Goal: Complete application form: Complete application form

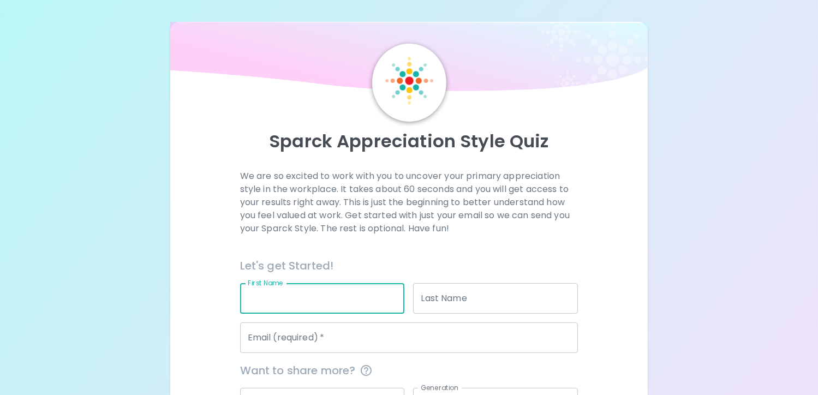
click at [314, 306] on input "First Name" at bounding box center [322, 298] width 165 height 31
type input "[PERSON_NAME]"
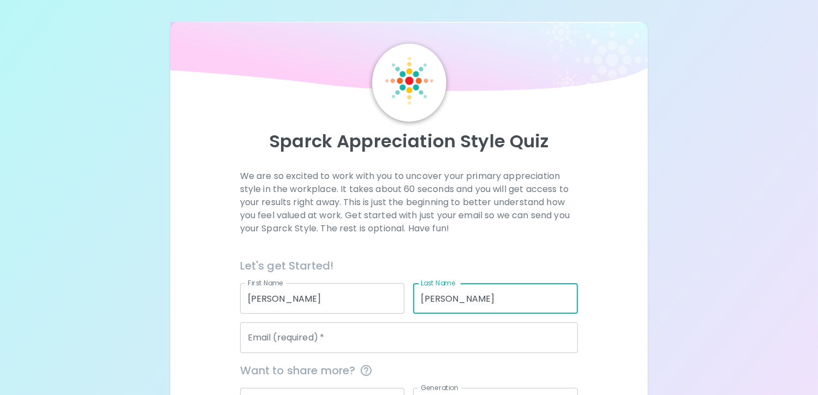
type input "[PERSON_NAME]"
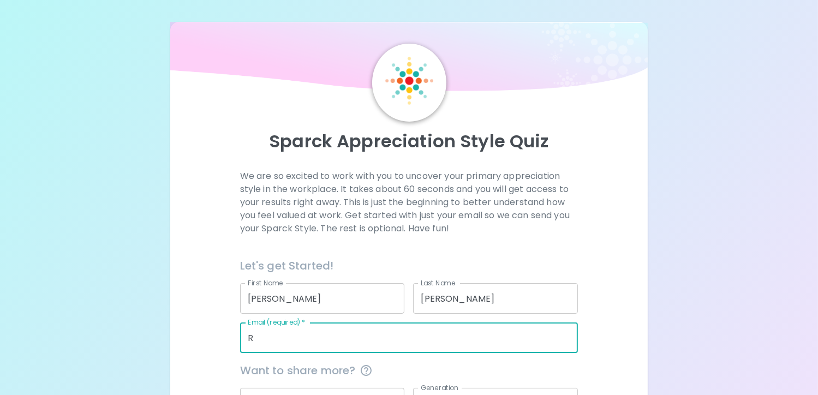
type input "[PERSON_NAME][EMAIL_ADDRESS][PERSON_NAME][DOMAIN_NAME]"
type input "[GEOGRAPHIC_DATA]"
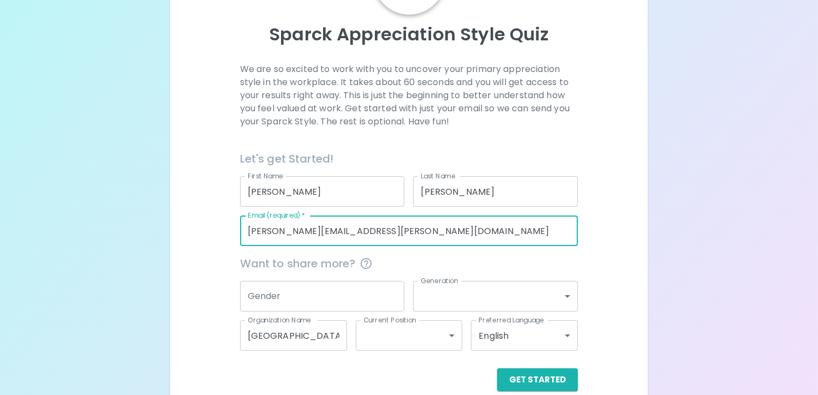
scroll to position [109, 0]
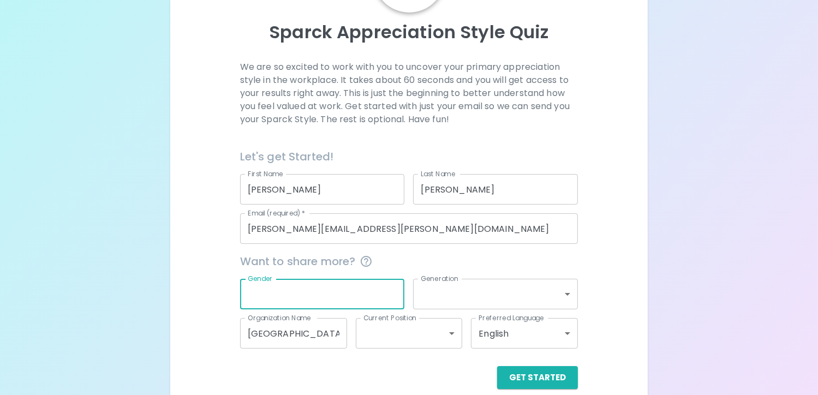
click at [355, 295] on input "Gender" at bounding box center [322, 294] width 165 height 31
type input "f"
type input "[DEMOGRAPHIC_DATA]"
click at [444, 299] on body "Sparck Appreciation Style Quiz We are so excited to work with you to uncover yo…" at bounding box center [409, 151] width 818 height 520
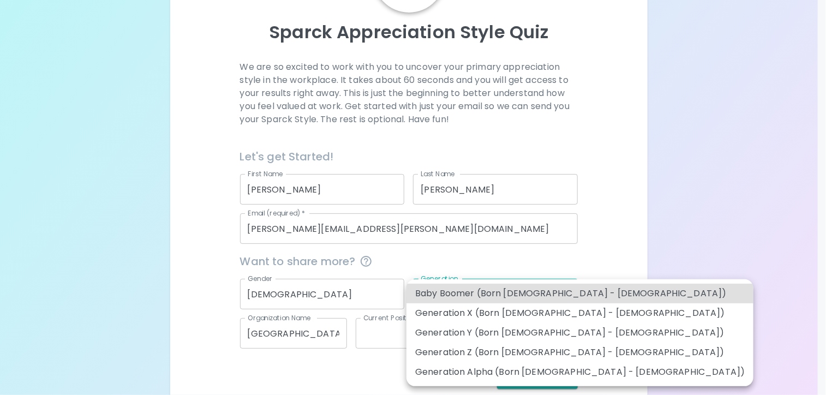
click at [445, 317] on li "Generation X (Born [DEMOGRAPHIC_DATA] - [DEMOGRAPHIC_DATA])" at bounding box center [580, 314] width 347 height 20
type input "generation_x"
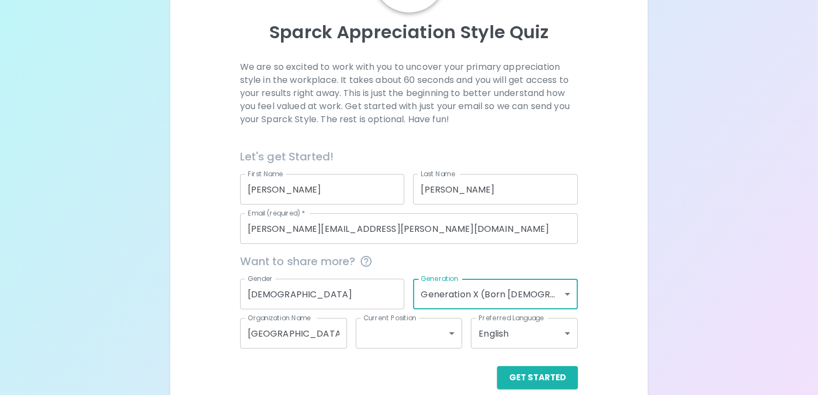
click at [392, 343] on body "Sparck Appreciation Style Quiz We are so excited to work with you to uncover yo…" at bounding box center [409, 151] width 818 height 520
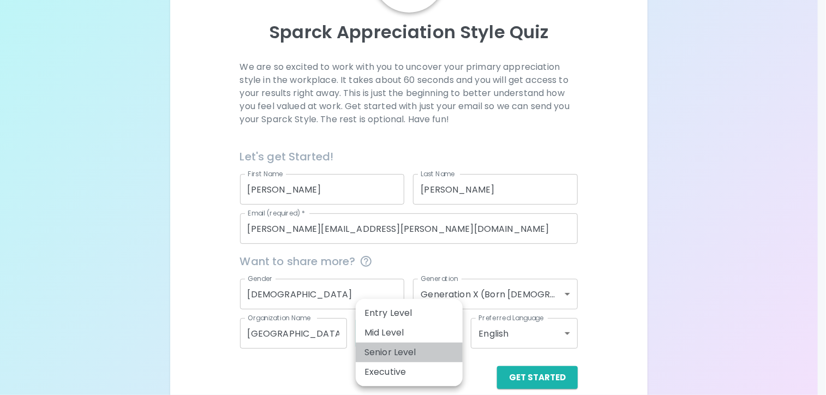
click at [393, 346] on li "Senior Level" at bounding box center [409, 353] width 107 height 20
type input "senior_level"
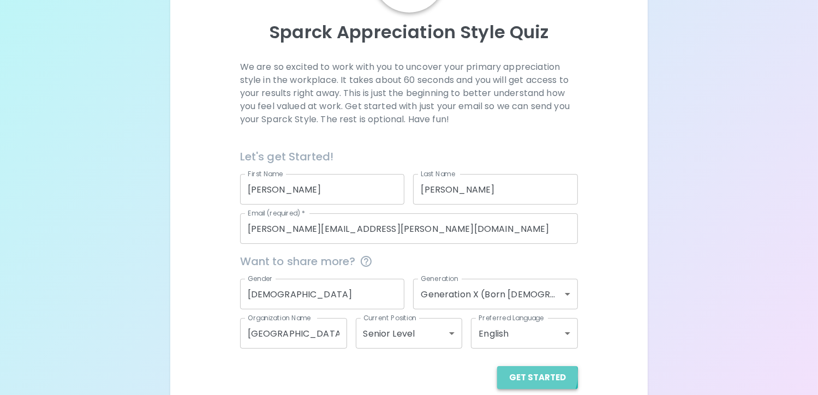
click at [539, 375] on button "Get Started" at bounding box center [537, 377] width 81 height 23
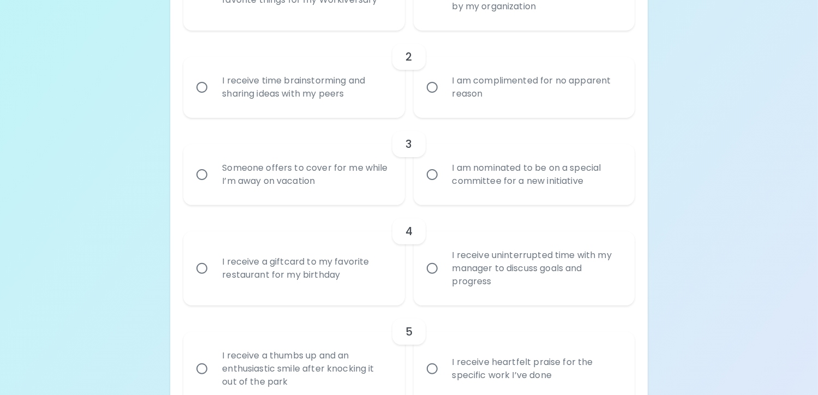
scroll to position [273, 0]
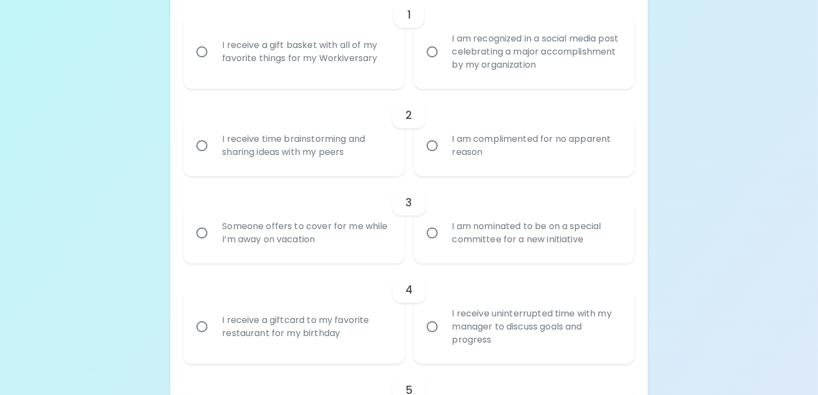
click at [432, 145] on input "I am complimented for no apparent reason" at bounding box center [432, 145] width 23 height 23
radio input "true"
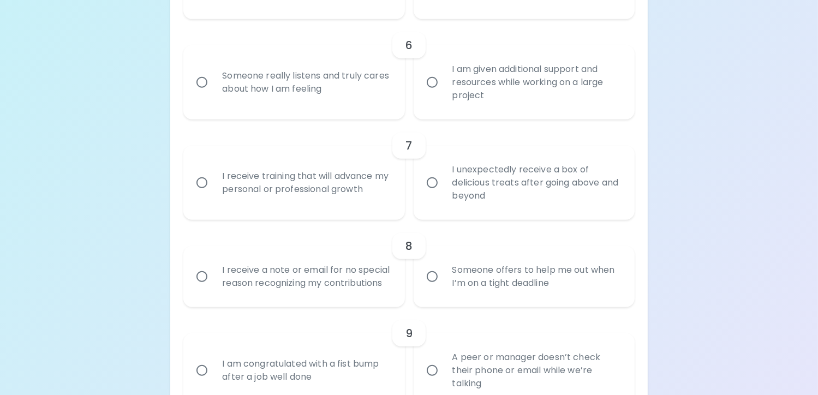
scroll to position [555, 0]
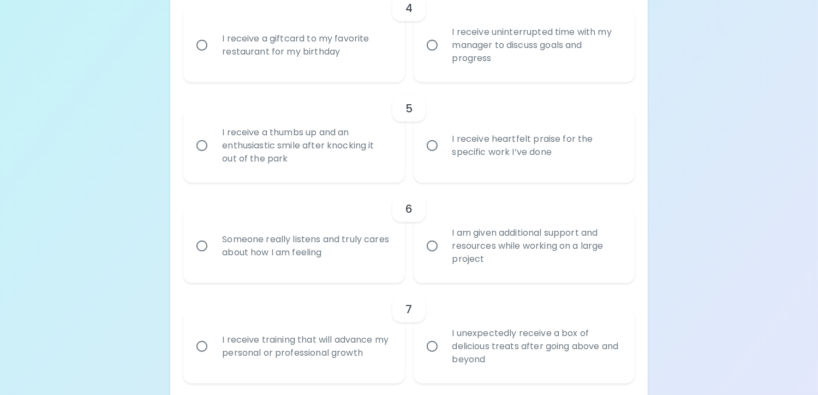
click at [432, 144] on input "I receive heartfelt praise for the specific work I’ve done" at bounding box center [432, 145] width 23 height 23
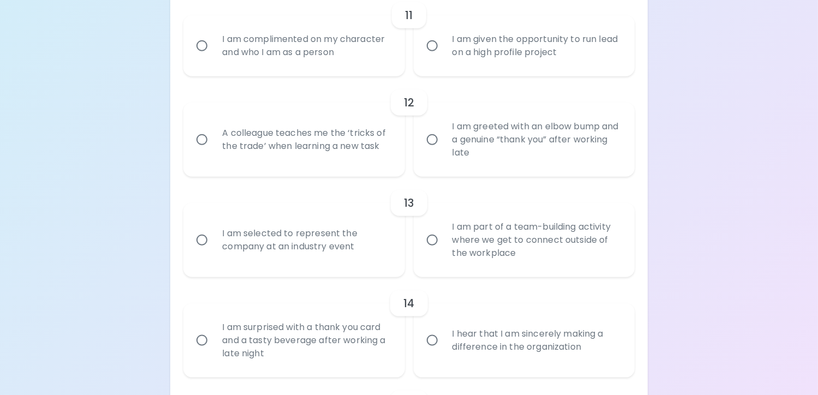
scroll to position [1242, 0]
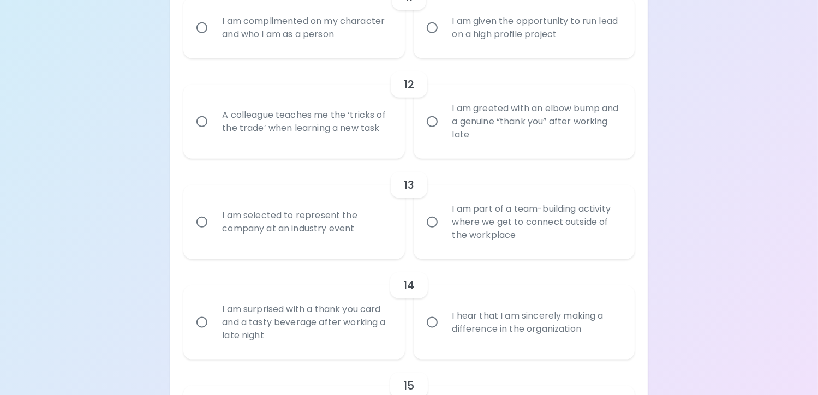
radio input "true"
click at [440, 334] on input "I hear that I am sincerely making a difference in the organization" at bounding box center [432, 322] width 23 height 23
radio input "false"
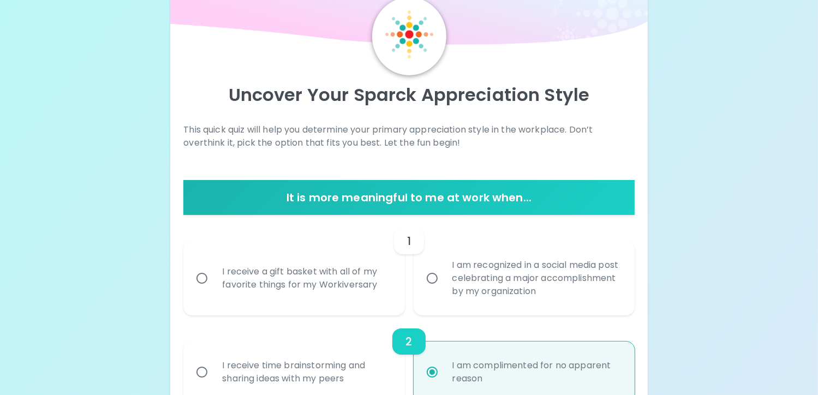
scroll to position [0, 0]
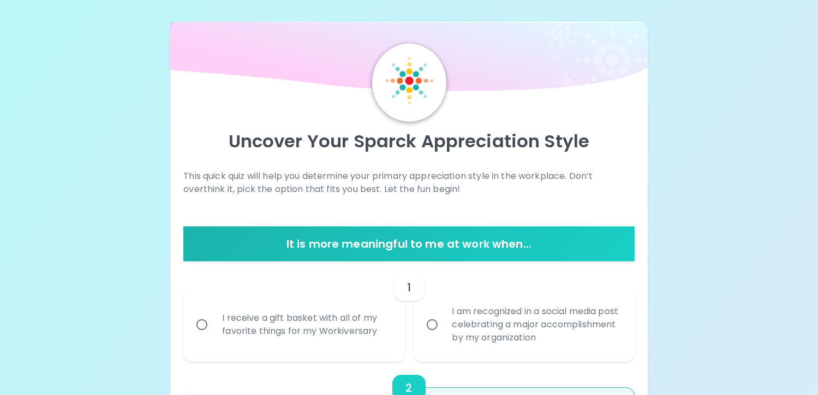
radio input "true"
click at [316, 329] on div "I receive a gift basket with all of my favorite things for my Workiversary" at bounding box center [305, 325] width 185 height 52
click at [213, 329] on input "I receive a gift basket with all of my favorite things for my Workiversary" at bounding box center [202, 324] width 23 height 23
radio input "false"
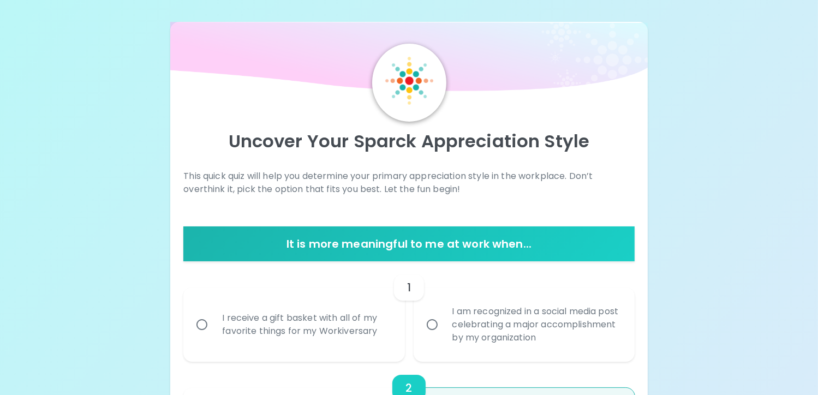
radio input "false"
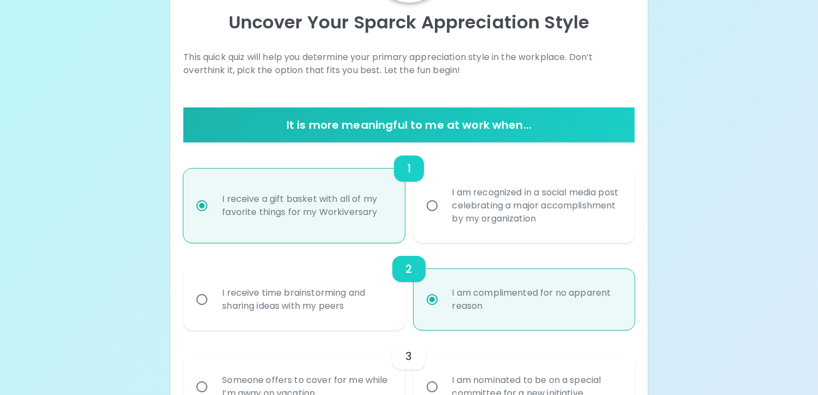
scroll to position [197, 0]
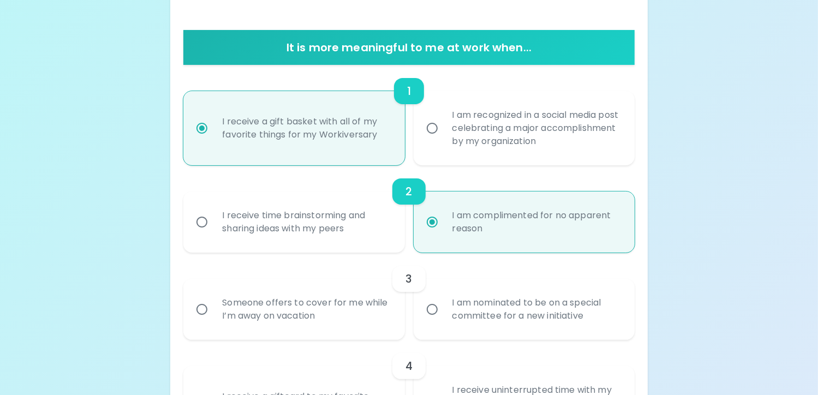
radio input "true"
click at [253, 322] on div "Someone offers to cover for me while I’m away on vacation" at bounding box center [305, 309] width 185 height 52
click at [213, 321] on input "Someone offers to cover for me while I’m away on vacation" at bounding box center [202, 309] width 23 height 23
radio input "false"
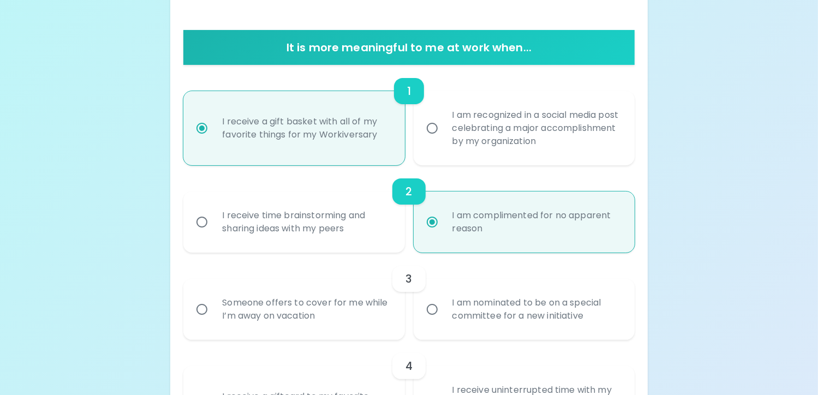
radio input "false"
radio input "true"
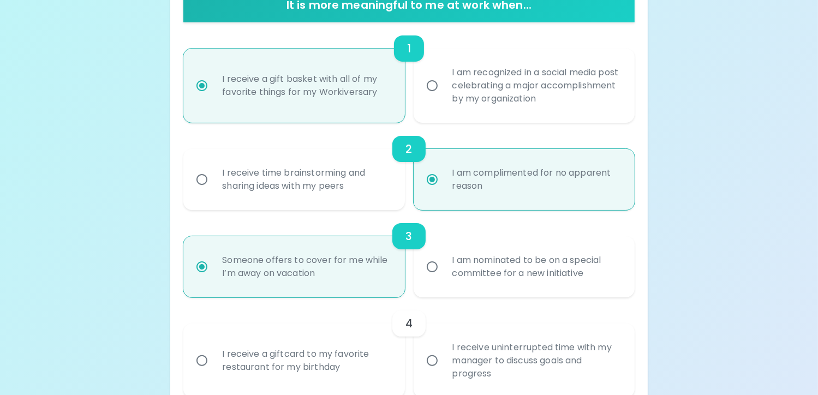
scroll to position [284, 0]
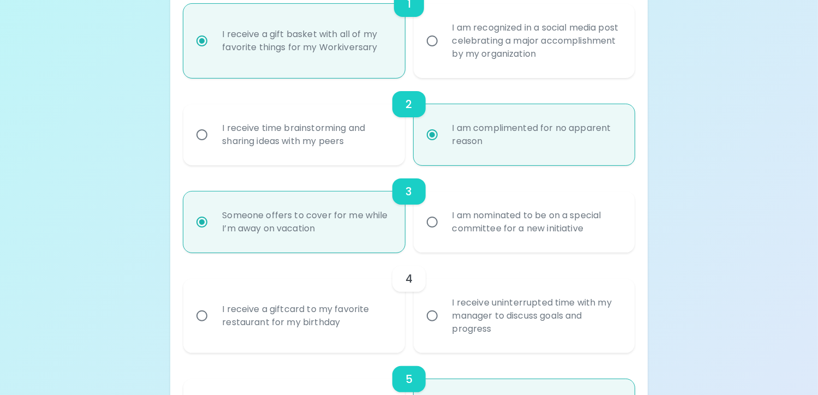
radio input "true"
click at [288, 319] on div "I receive a giftcard to my favorite restaurant for my birthday" at bounding box center [305, 316] width 185 height 52
click at [213, 319] on input "I receive a giftcard to my favorite restaurant for my birthday" at bounding box center [202, 316] width 23 height 23
radio input "false"
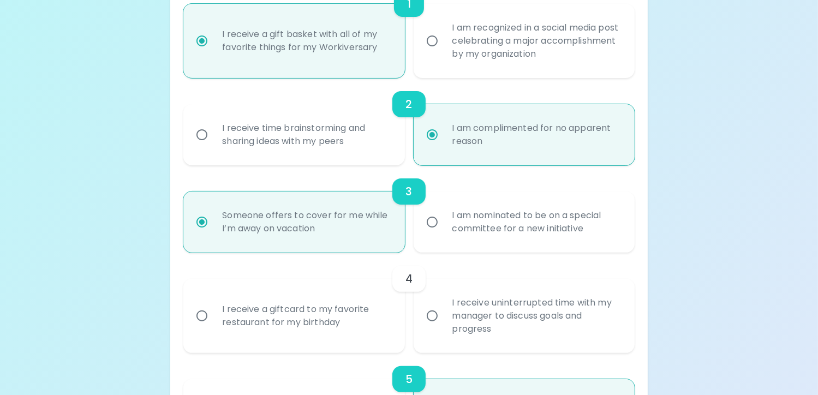
radio input "false"
radio input "true"
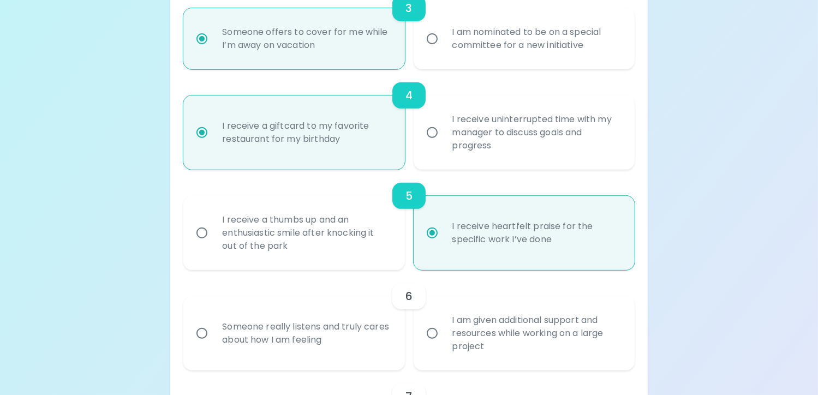
scroll to position [480, 0]
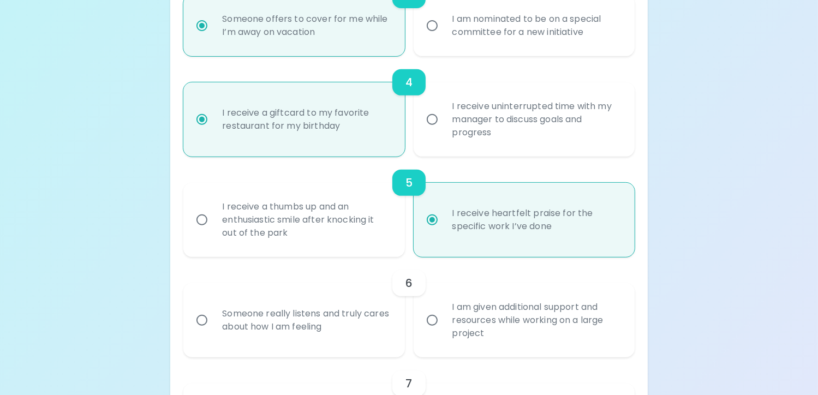
radio input "true"
click at [362, 330] on div "Someone really listens and truly cares about how I am feeling" at bounding box center [305, 320] width 185 height 52
click at [213, 330] on input "Someone really listens and truly cares about how I am feeling" at bounding box center [202, 320] width 23 height 23
radio input "false"
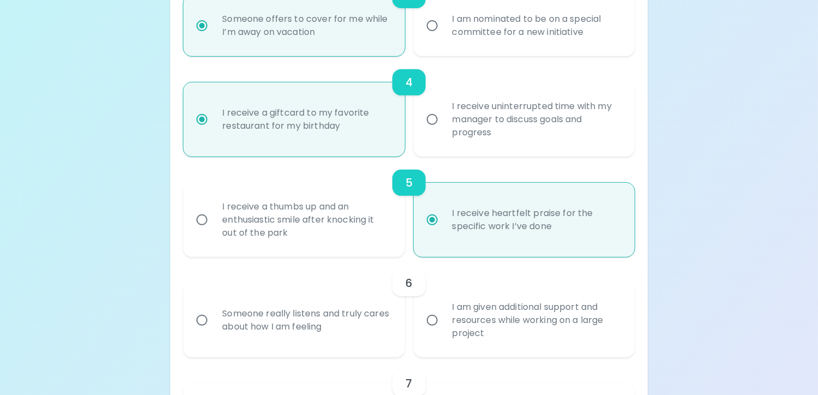
radio input "false"
radio input "true"
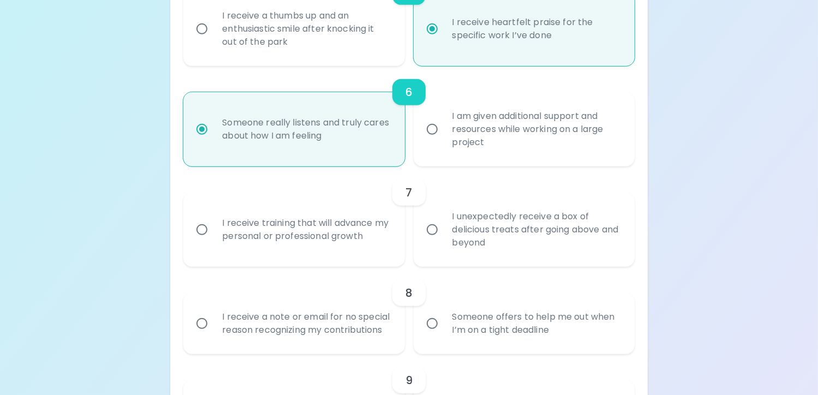
scroll to position [677, 0]
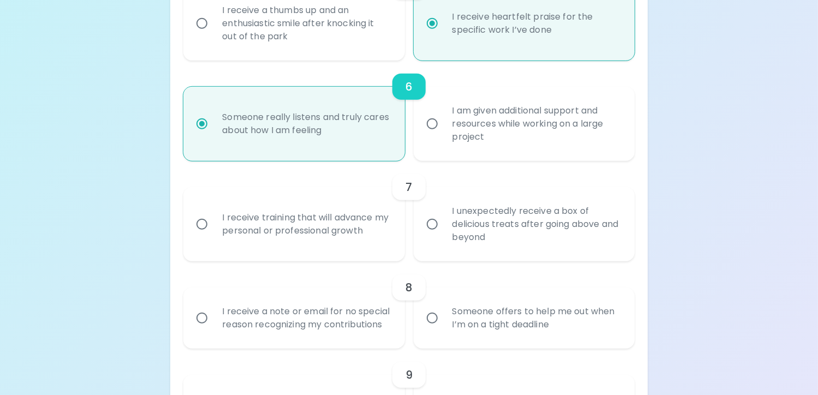
radio input "true"
click at [449, 235] on div "I unexpectedly receive a box of delicious treats after going above and beyond" at bounding box center [536, 225] width 185 height 66
click at [444, 235] on input "I unexpectedly receive a box of delicious treats after going above and beyond" at bounding box center [432, 224] width 23 height 23
radio input "false"
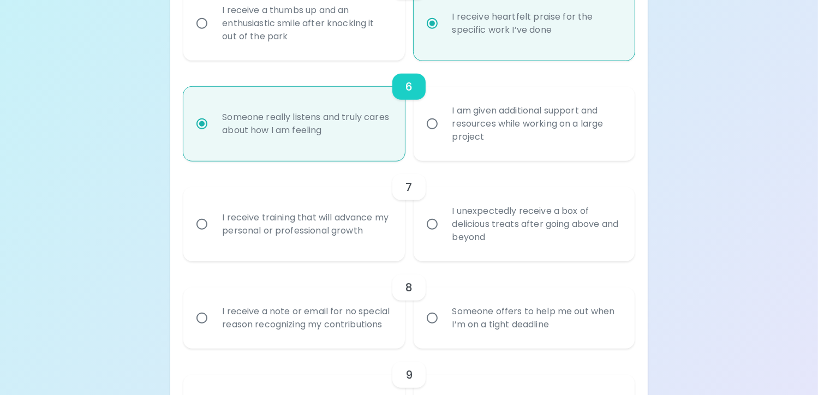
radio input "false"
radio input "true"
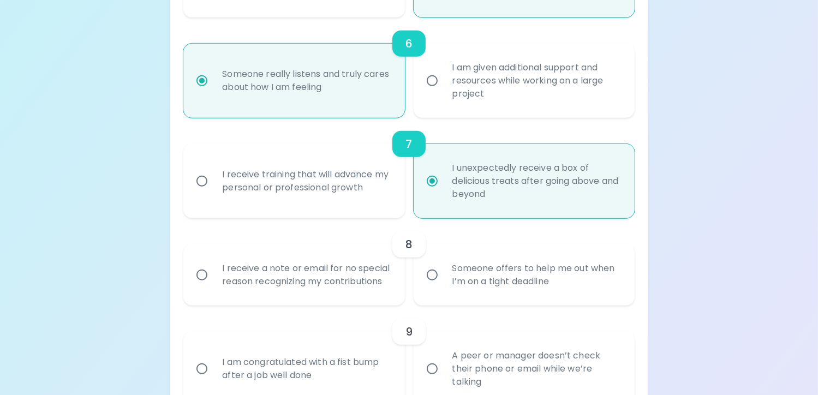
scroll to position [764, 0]
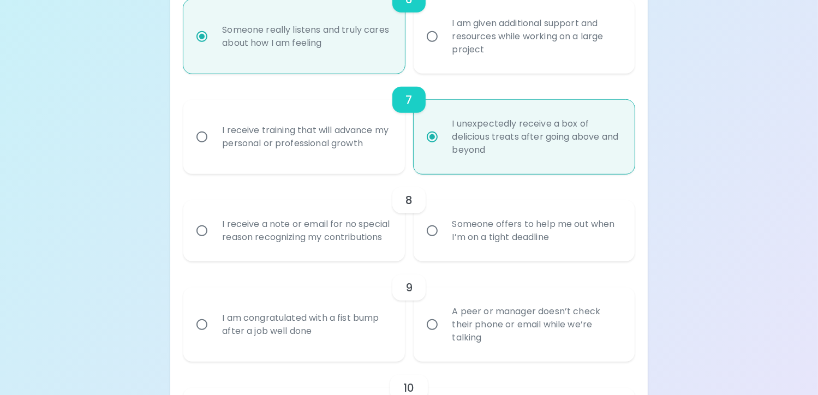
radio input "true"
click at [337, 239] on div "I receive a note or email for no special reason recognizing my contributions" at bounding box center [305, 231] width 185 height 52
click at [213, 239] on input "I receive a note or email for no special reason recognizing my contributions" at bounding box center [202, 230] width 23 height 23
radio input "false"
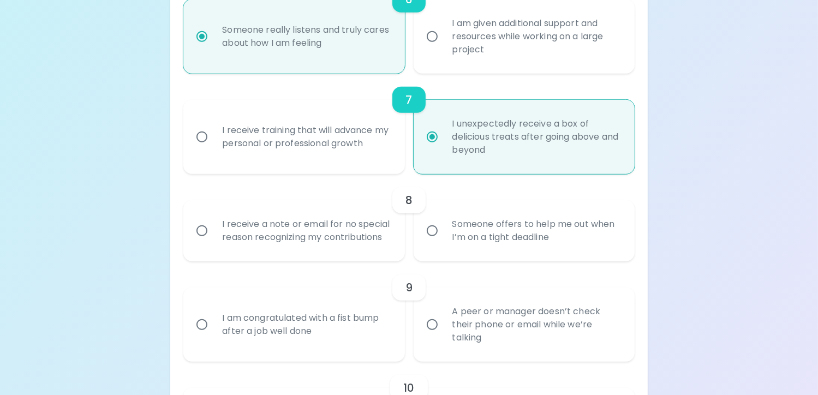
radio input "false"
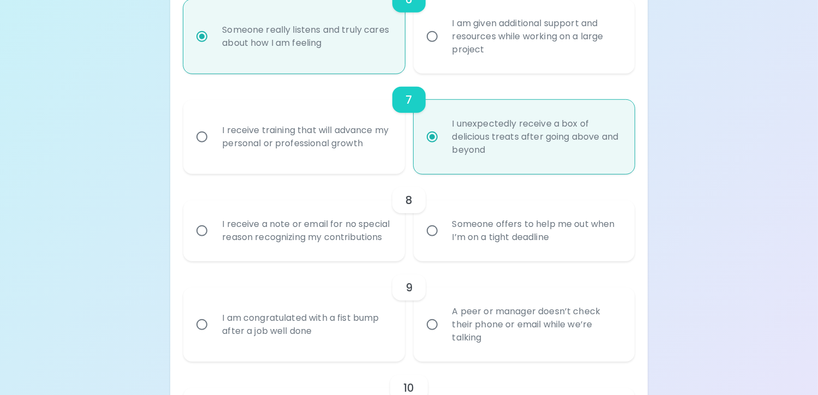
radio input "true"
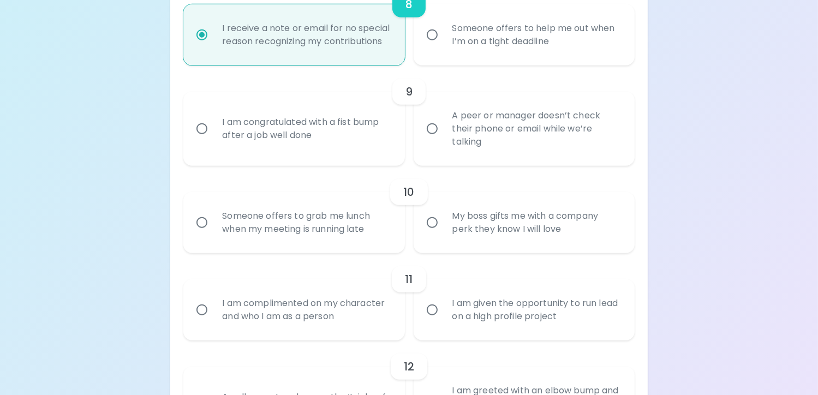
scroll to position [961, 0]
radio input "true"
click at [351, 154] on div "I am congratulated with a fist bump after a job well done" at bounding box center [305, 128] width 185 height 52
click at [213, 140] on input "I am congratulated with a fist bump after a job well done" at bounding box center [202, 128] width 23 height 23
radio input "false"
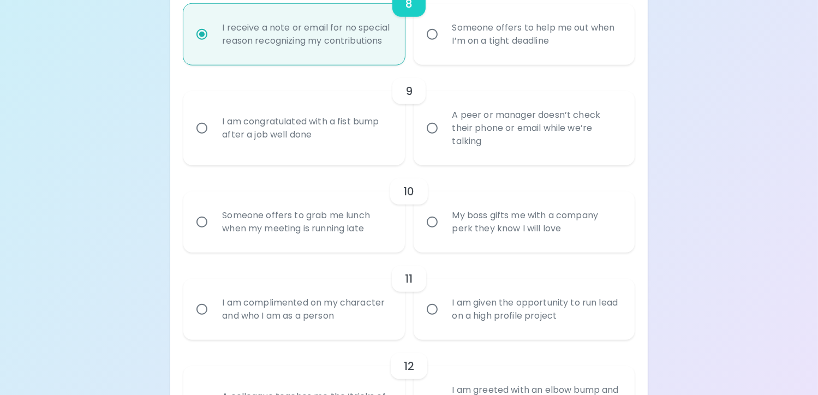
radio input "false"
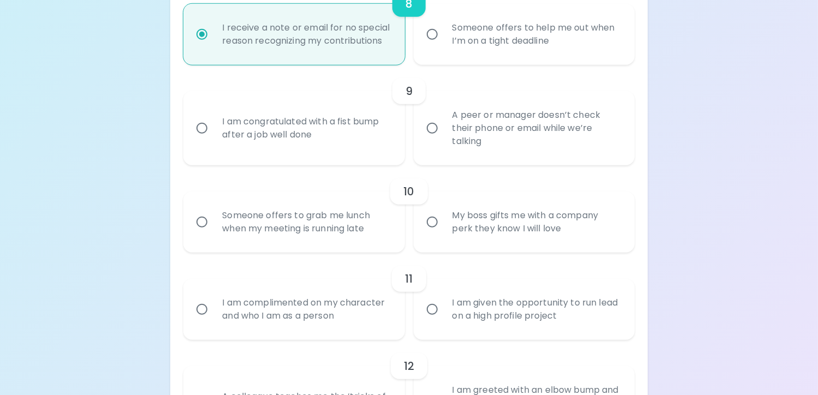
radio input "false"
radio input "true"
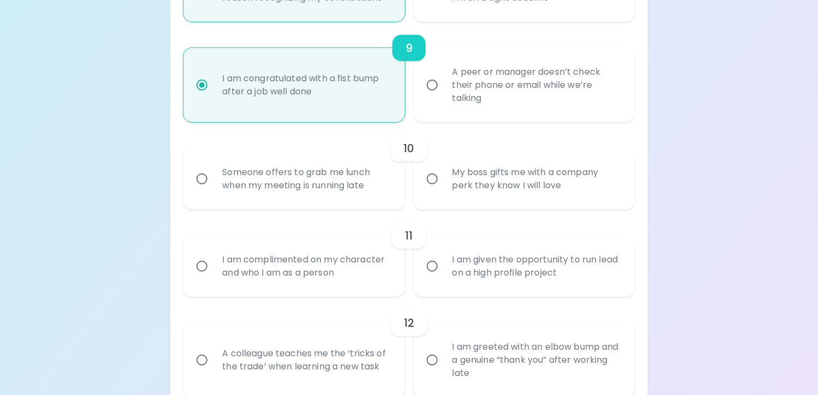
scroll to position [1048, 0]
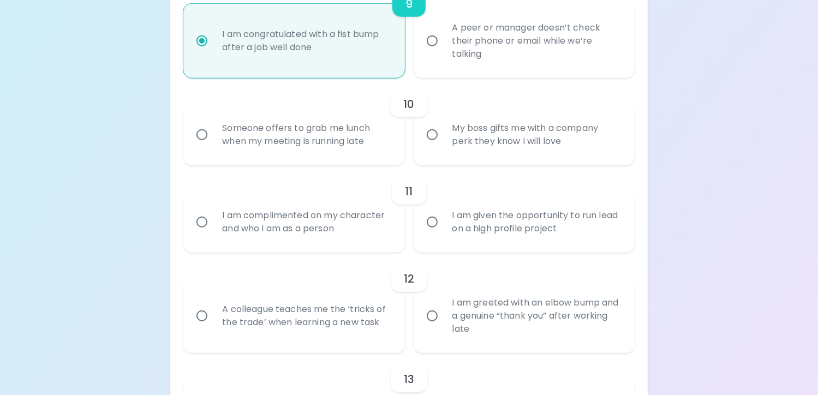
radio input "true"
click at [434, 146] on input "My boss gifts me with a company perk they know I will love" at bounding box center [432, 134] width 23 height 23
radio input "false"
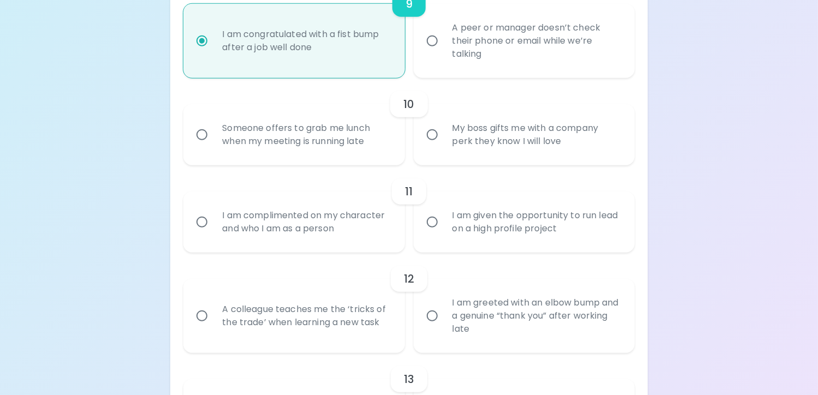
radio input "false"
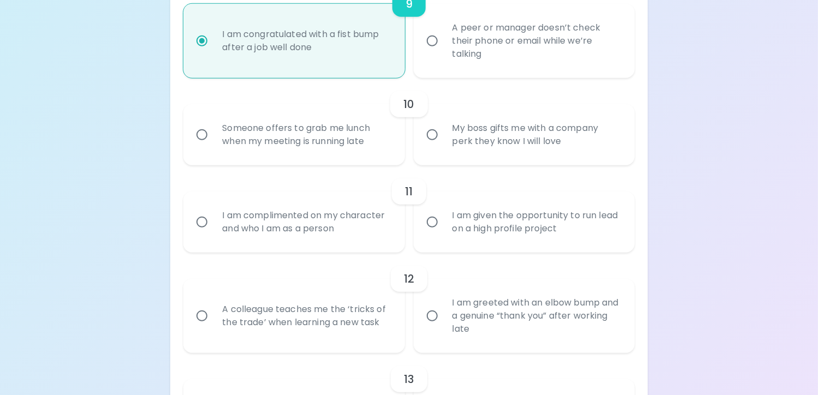
radio input "false"
radio input "true"
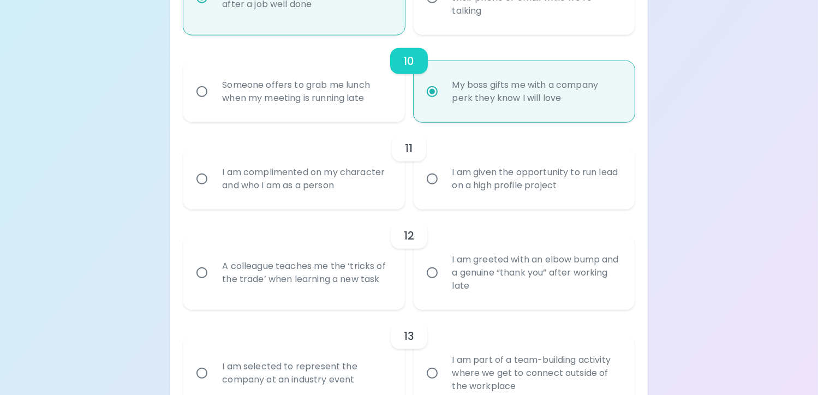
scroll to position [1135, 0]
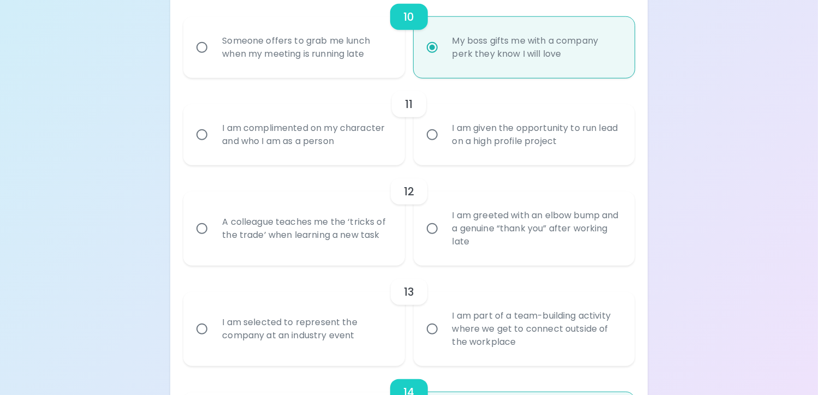
radio input "true"
click at [329, 150] on div "I am complimented on my character and who I am as a person" at bounding box center [305, 135] width 185 height 52
click at [213, 146] on input "I am complimented on my character and who I am as a person" at bounding box center [202, 134] width 23 height 23
radio input "false"
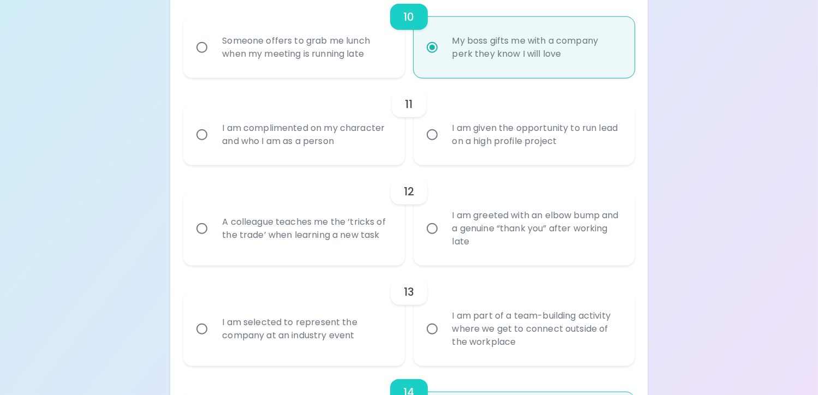
radio input "false"
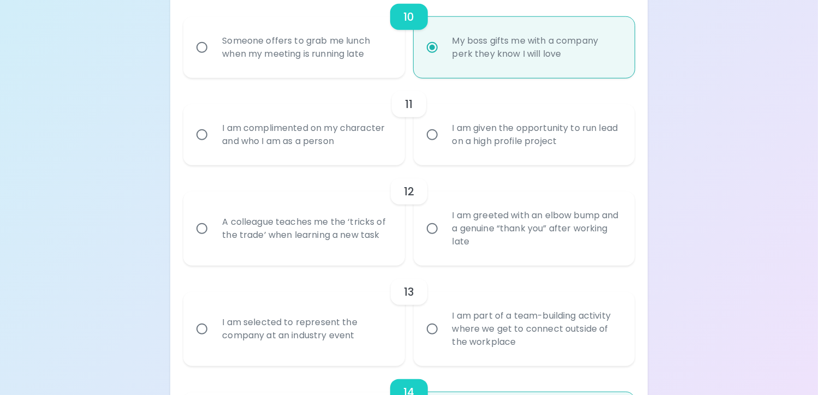
radio input "false"
radio input "true"
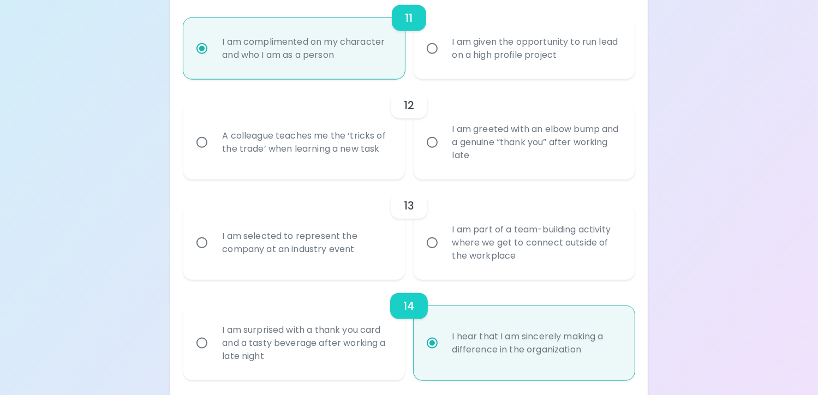
scroll to position [1223, 0]
radio input "true"
click at [445, 157] on div "I am greeted with an elbow bump and a genuine “thank you” after working late" at bounding box center [536, 142] width 185 height 66
click at [444, 153] on input "I am greeted with an elbow bump and a genuine “thank you” after working late" at bounding box center [432, 141] width 23 height 23
radio input "false"
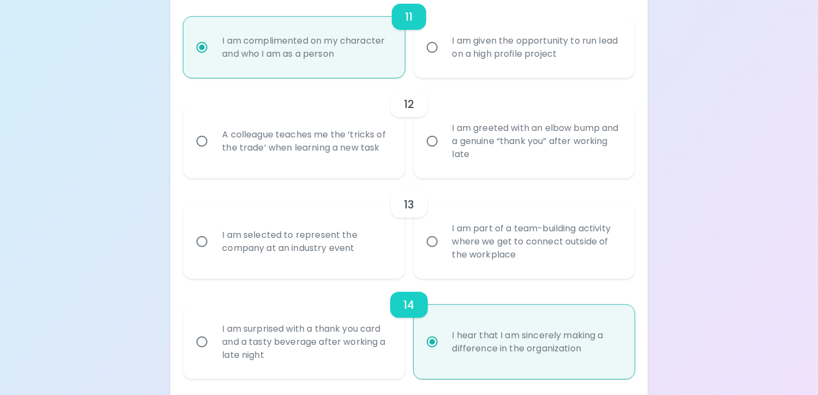
radio input "false"
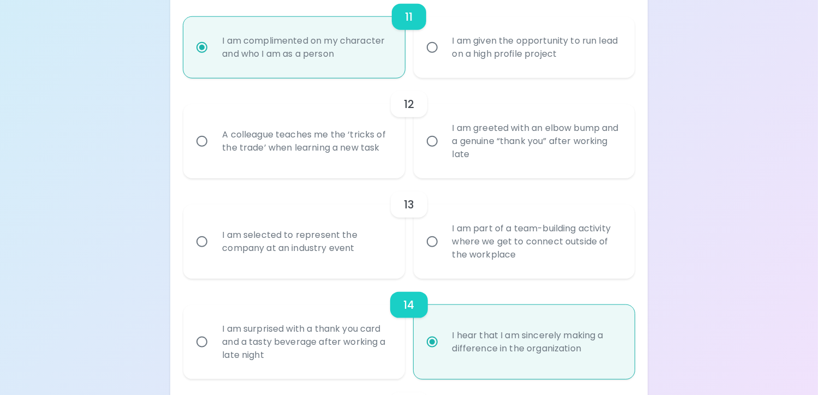
radio input "false"
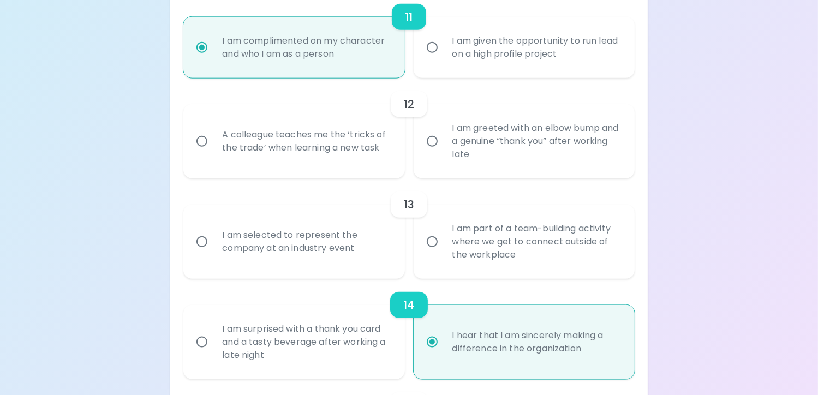
radio input "true"
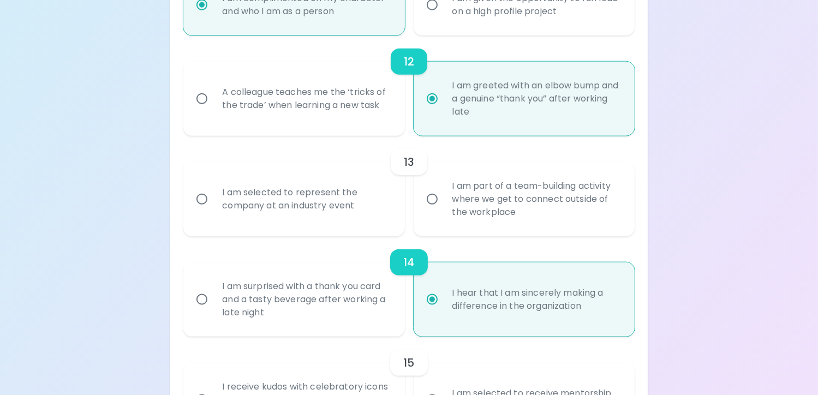
scroll to position [1310, 0]
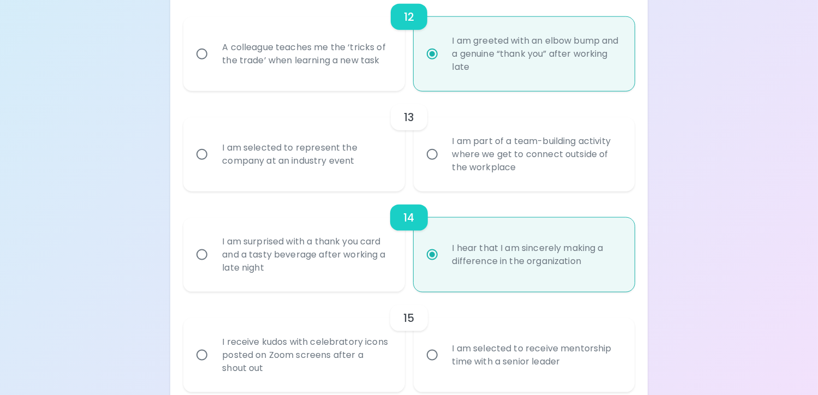
radio input "true"
click at [434, 166] on input "I am part of a team-building activity where we get to connect outside of the wo…" at bounding box center [432, 154] width 23 height 23
radio input "false"
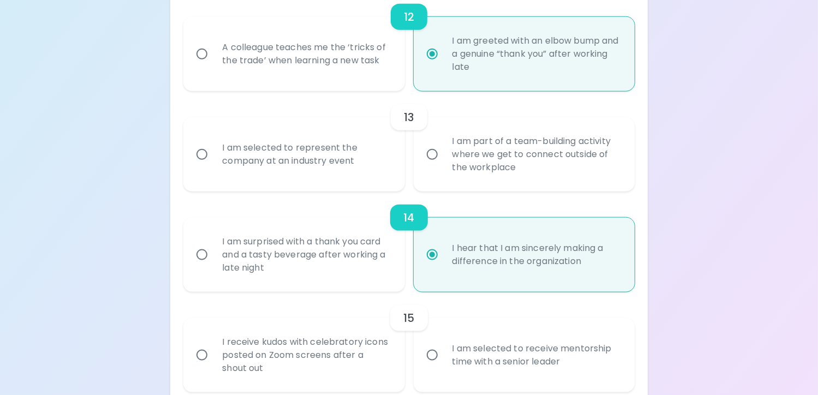
radio input "false"
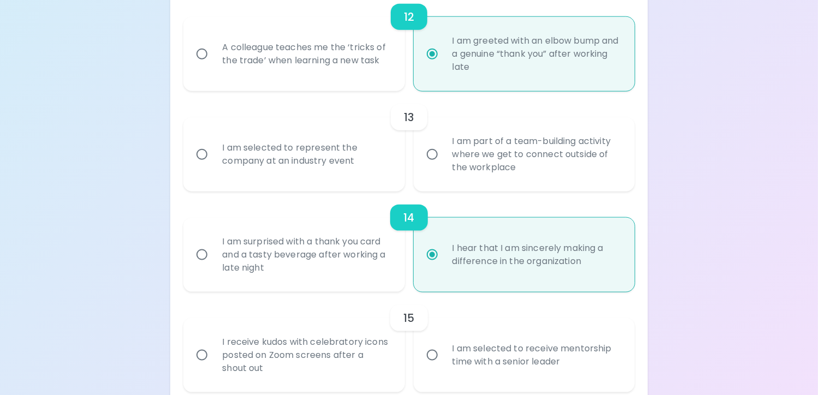
radio input "false"
radio input "true"
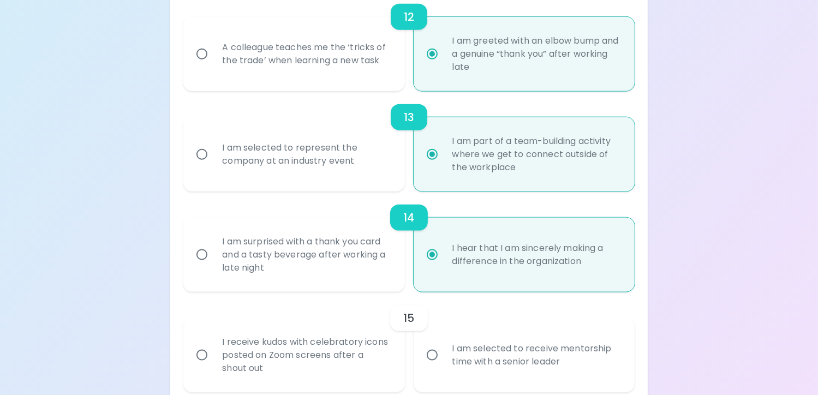
scroll to position [1373, 0]
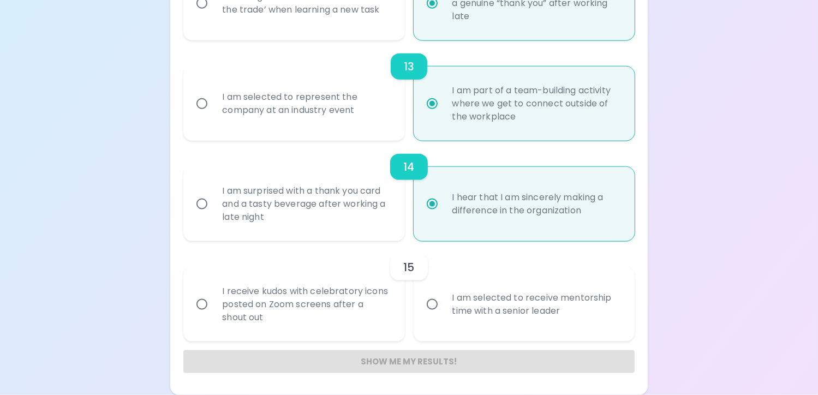
radio input "true"
click at [348, 304] on div "I receive kudos with celebratory icons posted on Zoom screens after a shout out" at bounding box center [305, 305] width 185 height 66
click at [213, 304] on input "I receive kudos with celebratory icons posted on Zoom screens after a shout out" at bounding box center [202, 304] width 23 height 23
radio input "false"
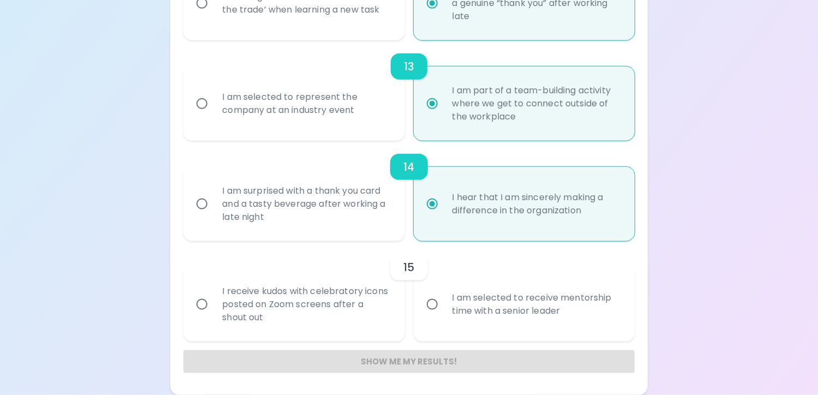
radio input "false"
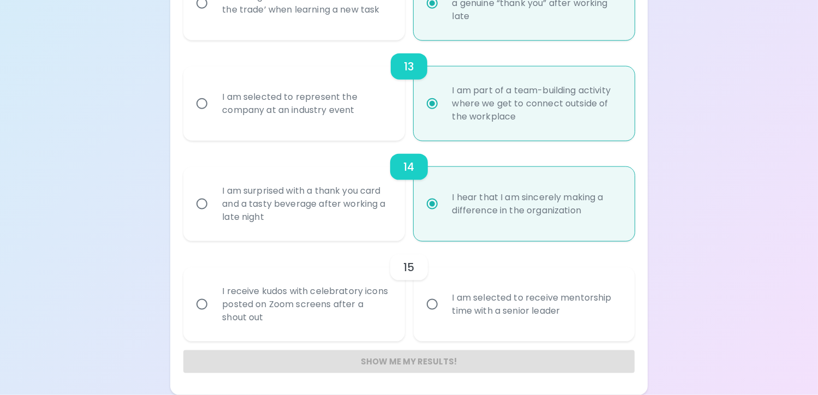
radio input "false"
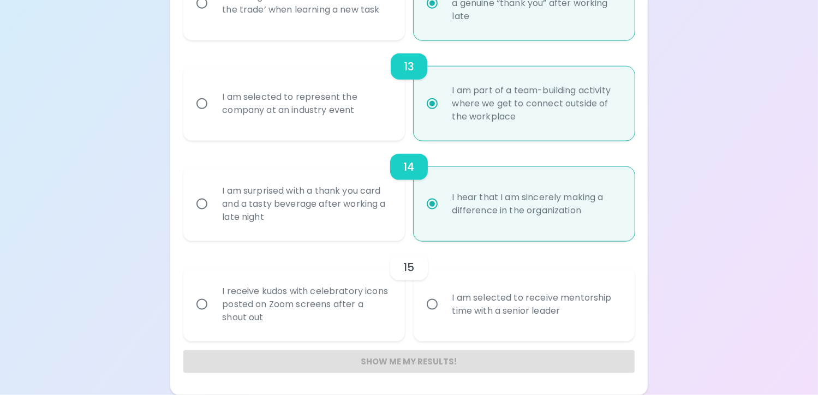
radio input "true"
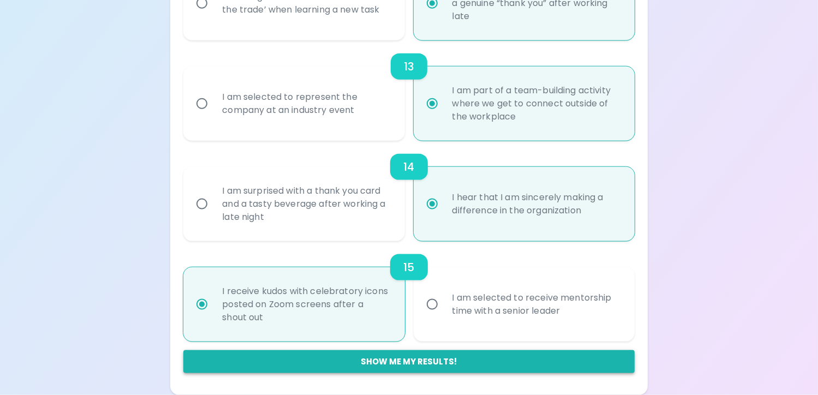
radio input "true"
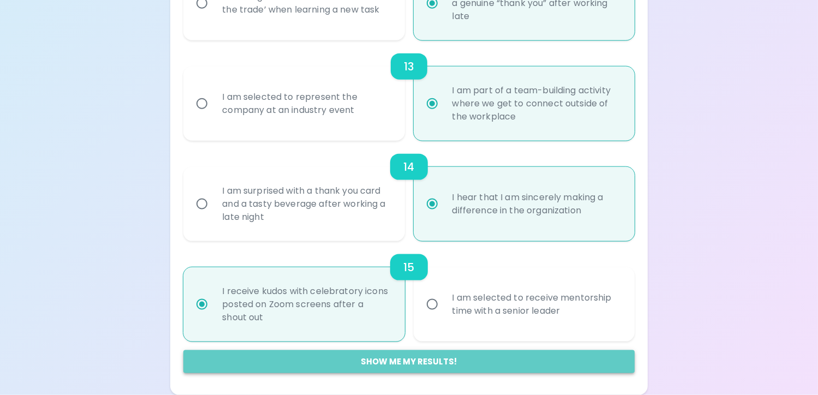
click at [411, 355] on button "Show me my results!" at bounding box center [408, 361] width 451 height 23
radio input "false"
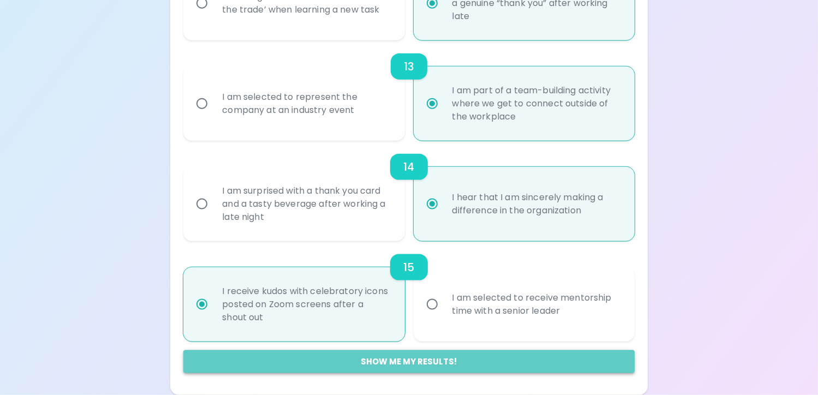
radio input "false"
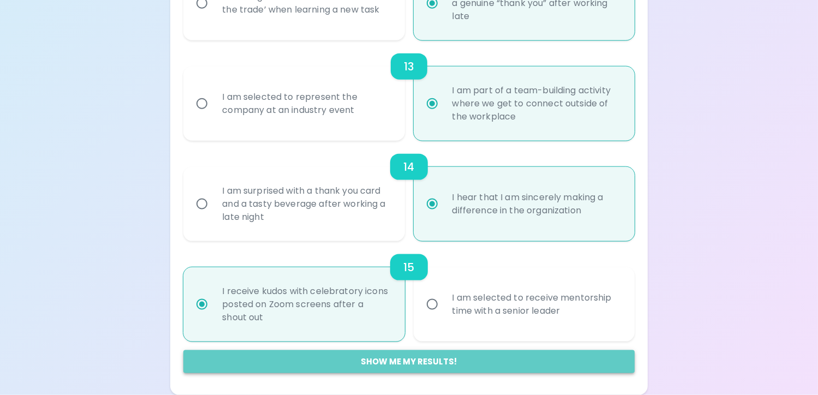
radio input "false"
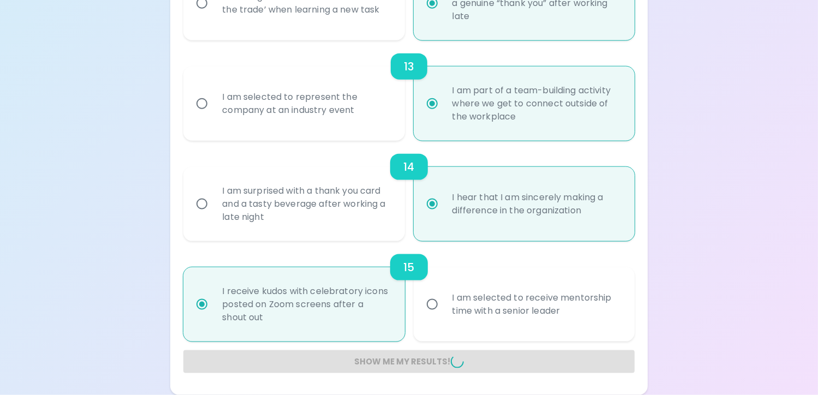
radio input "false"
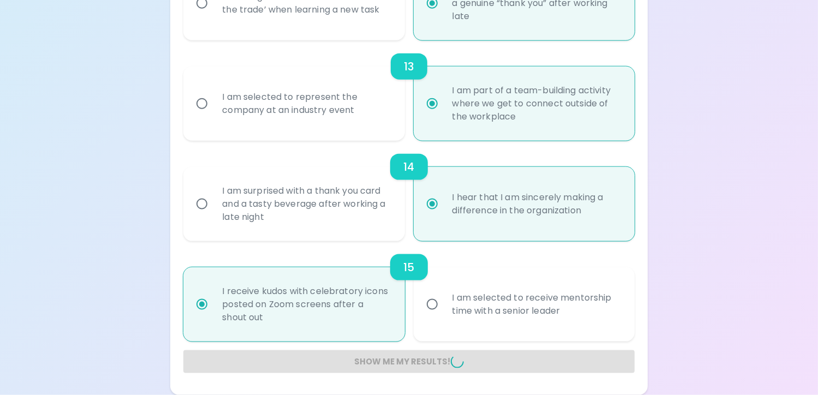
radio input "false"
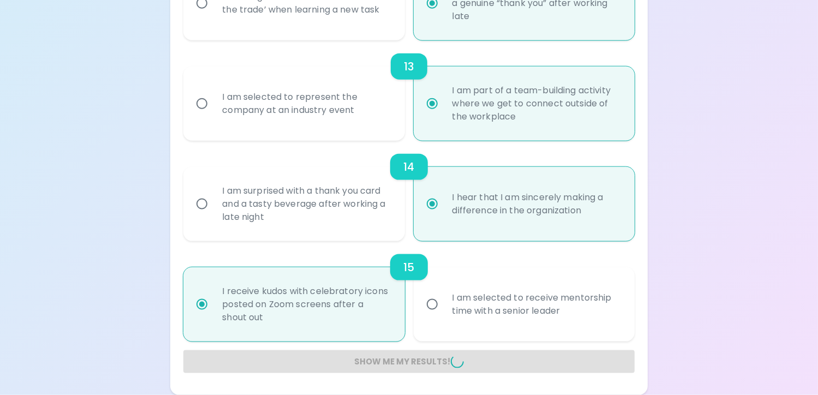
radio input "false"
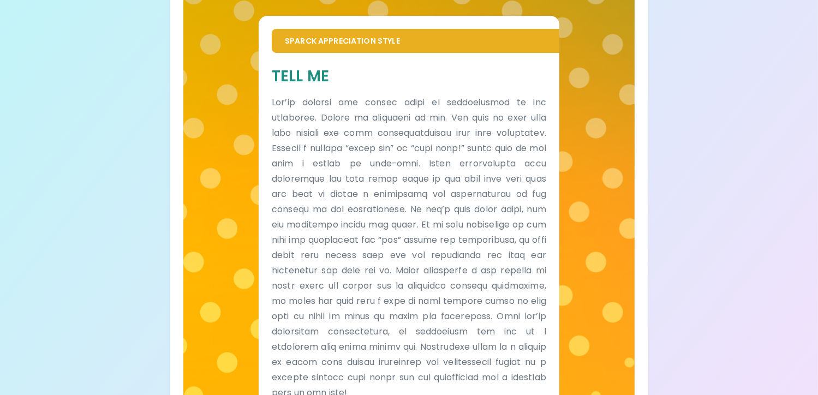
scroll to position [293, 0]
